Goal: Task Accomplishment & Management: Manage account settings

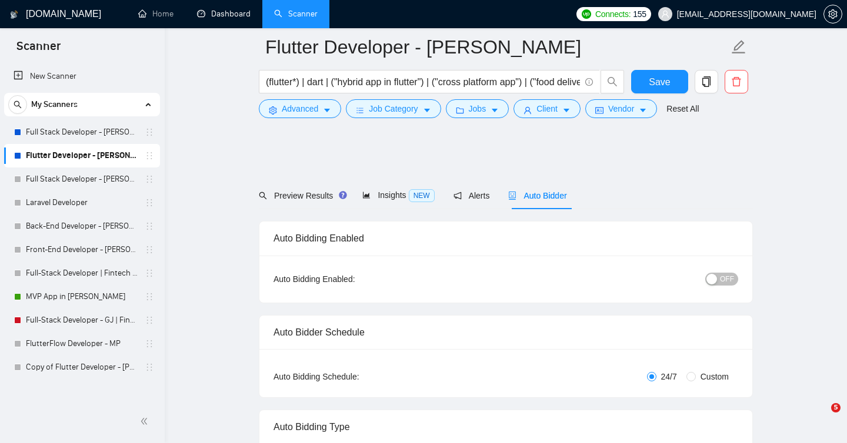
click at [222, 16] on link "Dashboard" at bounding box center [224, 14] width 54 height 10
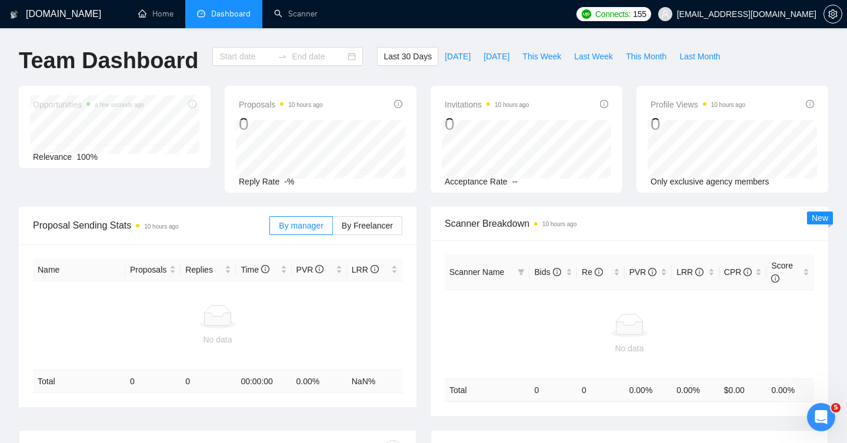
type input "2025-08-17"
type input "2025-09-16"
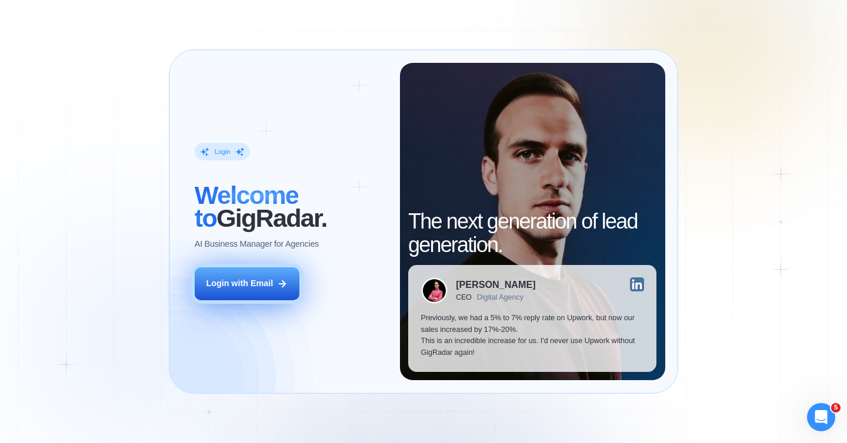
click at [253, 282] on div "Login with Email" at bounding box center [239, 284] width 67 height 12
